Goal: Transaction & Acquisition: Subscribe to service/newsletter

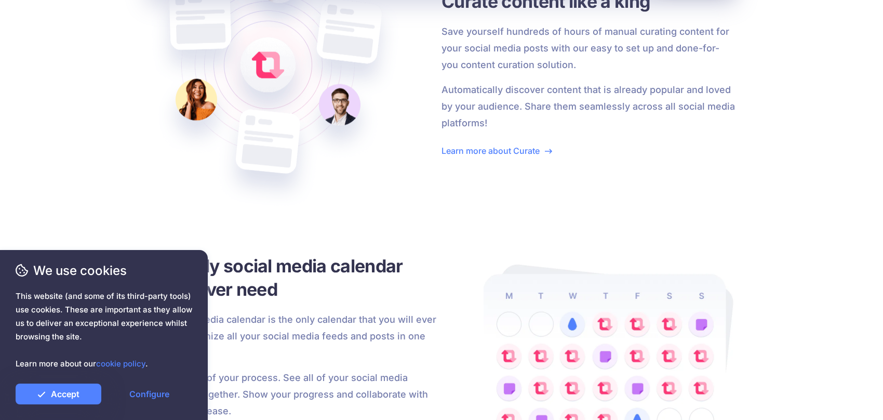
scroll to position [1974, 0]
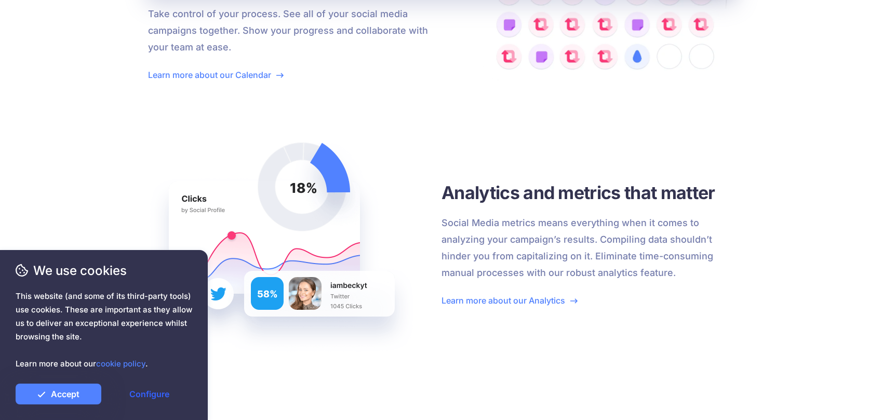
click at [137, 399] on link "Configure" at bounding box center [149, 393] width 86 height 21
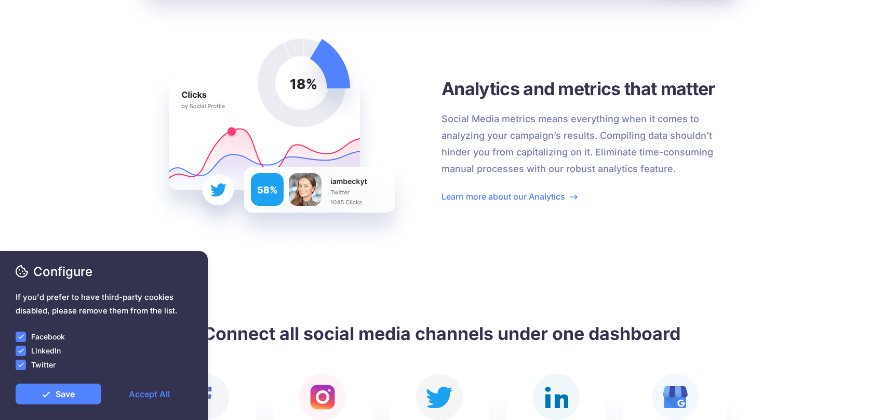
scroll to position [2130, 0]
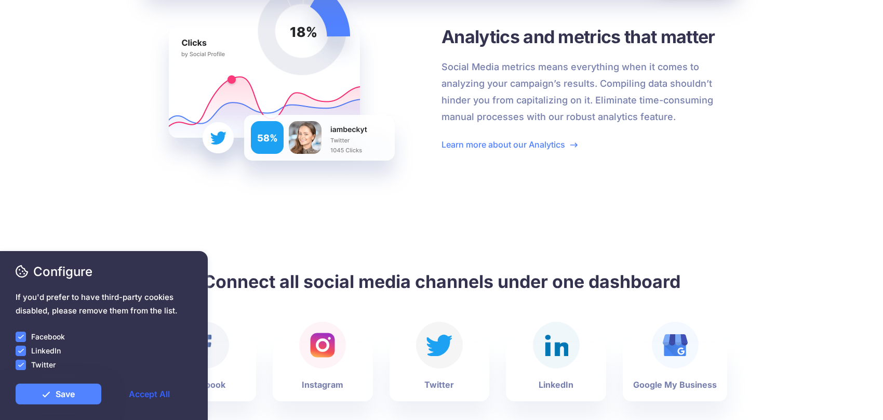
click at [139, 393] on link "Accept All" at bounding box center [149, 393] width 86 height 21
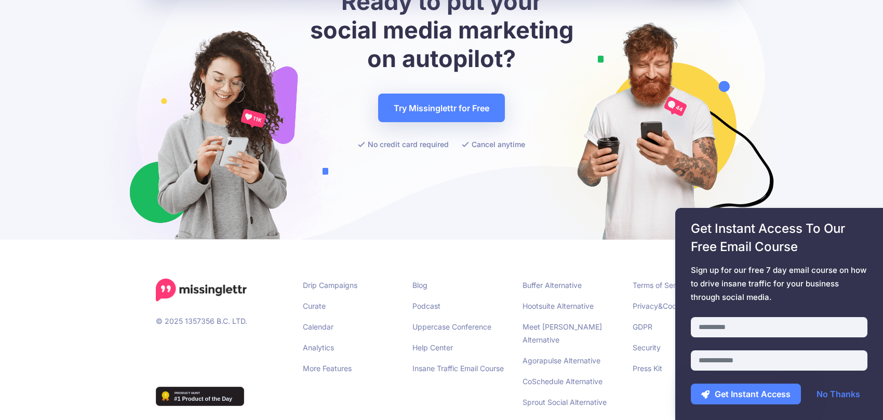
scroll to position [0, 0]
click at [70, 288] on div "Configure If you'd prefer to have third-party cookies disabled, please remove t…" at bounding box center [104, 333] width 177 height 142
click at [837, 397] on link "No Thanks" at bounding box center [838, 393] width 64 height 21
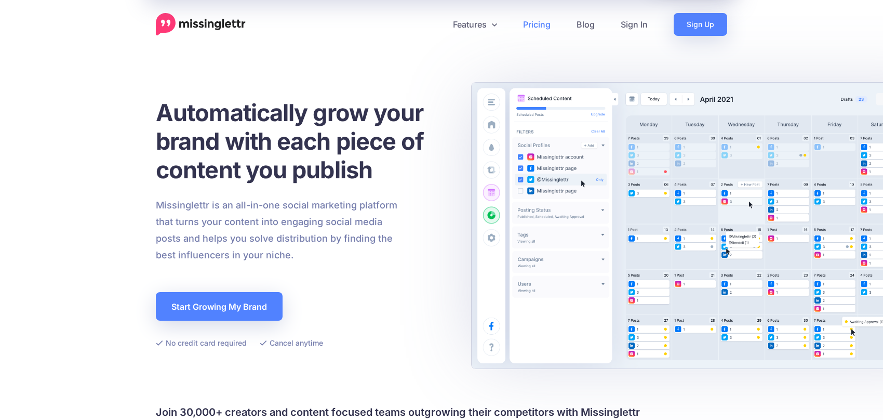
click at [530, 21] on link "Pricing" at bounding box center [536, 24] width 53 height 23
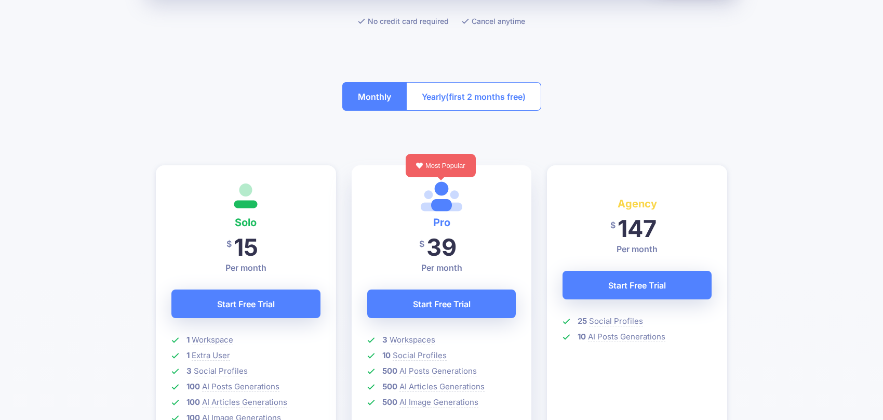
scroll to position [208, 0]
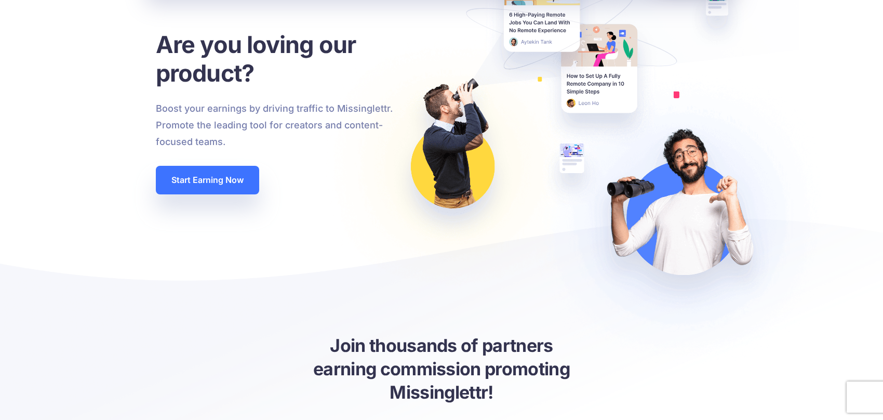
click at [233, 185] on link "Start Earning Now" at bounding box center [207, 180] width 103 height 29
